Goal: Task Accomplishment & Management: Complete application form

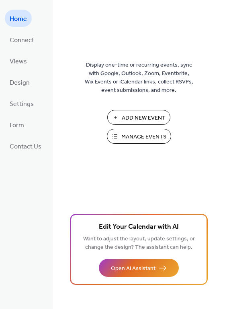
click at [124, 139] on span "Manage Events" at bounding box center [143, 137] width 45 height 8
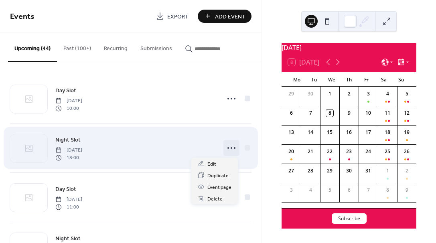
click at [231, 148] on circle at bounding box center [232, 148] width 2 height 2
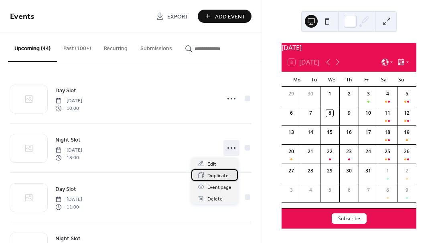
click at [220, 176] on span "Duplicate" at bounding box center [217, 176] width 21 height 8
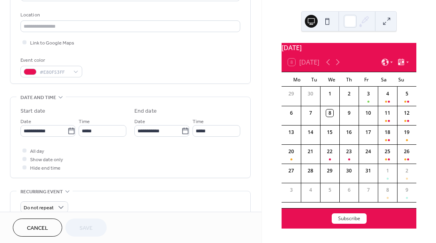
scroll to position [166, 0]
click at [70, 127] on icon at bounding box center [71, 129] width 6 height 6
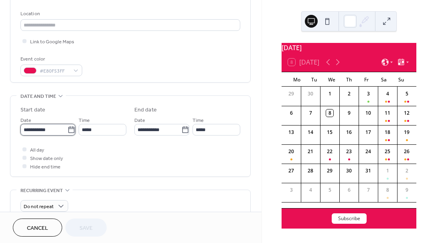
click at [67, 127] on input "**********" at bounding box center [43, 130] width 47 height 12
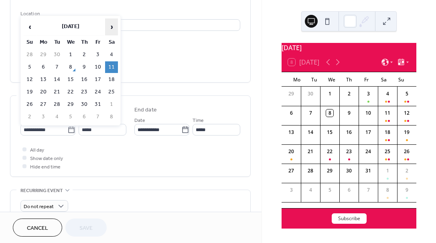
click at [107, 25] on span "›" at bounding box center [111, 27] width 12 height 16
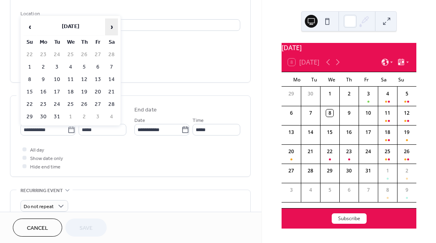
click at [107, 25] on span "›" at bounding box center [111, 27] width 12 height 16
click at [110, 88] on td "25" at bounding box center [111, 92] width 13 height 12
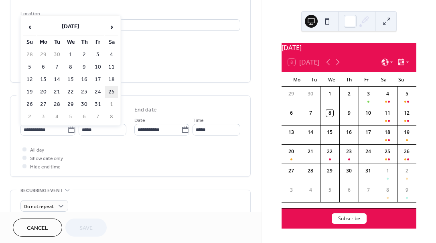
type input "**********"
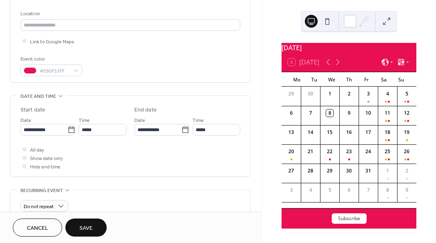
click at [94, 228] on button "Save" at bounding box center [85, 228] width 41 height 18
